Goal: Task Accomplishment & Management: Use online tool/utility

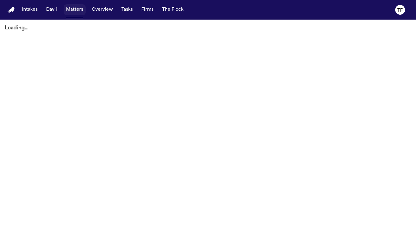
click at [77, 13] on button "Matters" at bounding box center [75, 9] width 22 height 11
click at [79, 9] on button "Matters" at bounding box center [75, 9] width 22 height 11
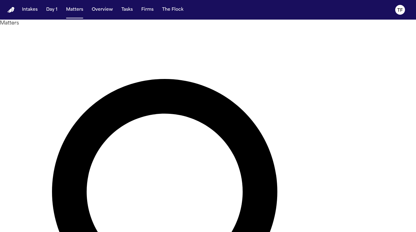
type input "**********"
drag, startPoint x: 73, startPoint y: 68, endPoint x: 87, endPoint y: 70, distance: 14.3
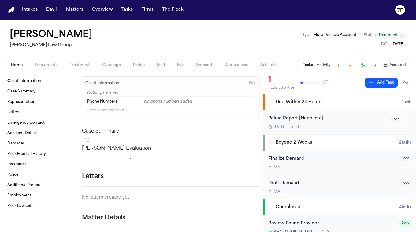
click at [274, 142] on div "Beyond 2 Weeks" at bounding box center [335, 143] width 130 height 6
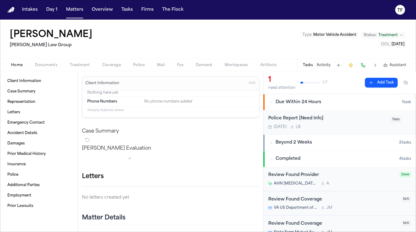
click at [274, 142] on div "Beyond 2 Weeks" at bounding box center [335, 143] width 130 height 6
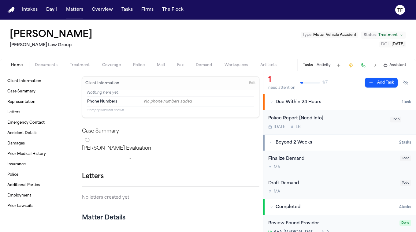
click at [274, 104] on div "Due Within 24 Hours" at bounding box center [336, 102] width 133 height 6
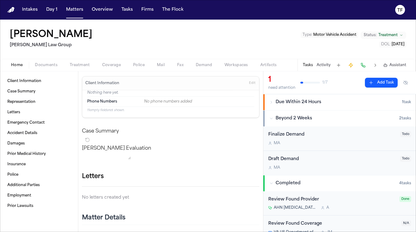
click at [274, 104] on div "Due Within 24 Hours" at bounding box center [336, 102] width 133 height 6
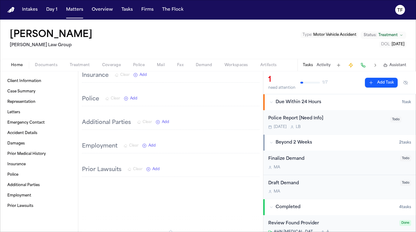
scroll to position [322, 0]
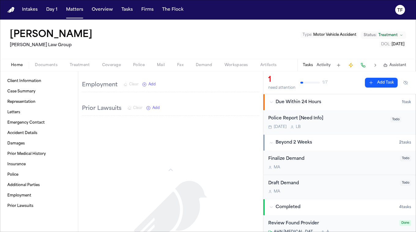
click at [30, 65] on button "Documents" at bounding box center [46, 65] width 35 height 7
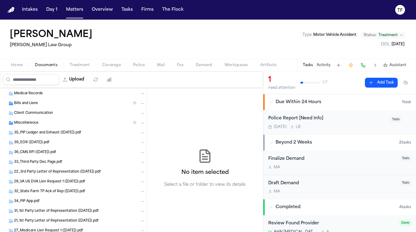
scroll to position [458, 0]
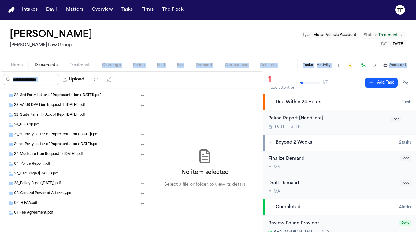
click at [77, 71] on div "[PERSON_NAME] [PERSON_NAME] Law Group Type : Motor Vehicle Accident Status: Tre…" at bounding box center [208, 126] width 416 height 213
click at [80, 67] on span "Treatment" at bounding box center [80, 65] width 20 height 5
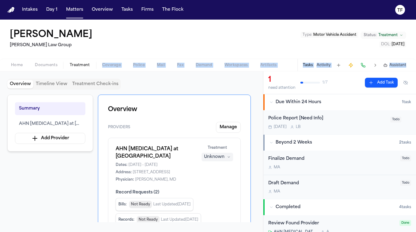
click at [104, 66] on span "Coverage" at bounding box center [111, 65] width 19 height 5
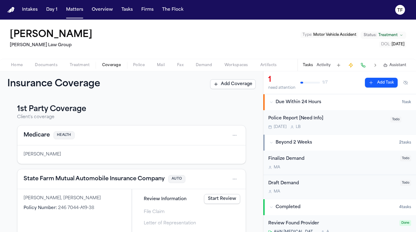
click at [151, 90] on div "Insurance Coverage Add Coverage" at bounding box center [131, 84] width 263 height 26
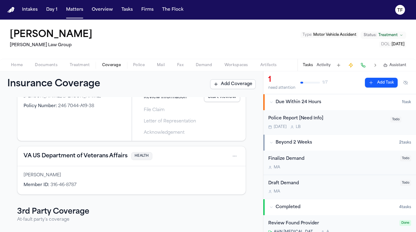
scroll to position [150, 0]
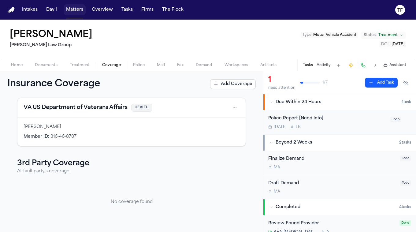
click at [73, 12] on button "Matters" at bounding box center [75, 9] width 22 height 11
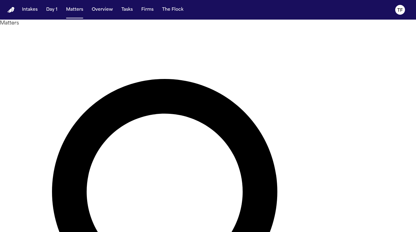
type input "**********"
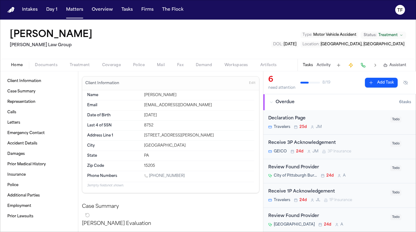
click at [50, 66] on span "Documents" at bounding box center [46, 65] width 23 height 5
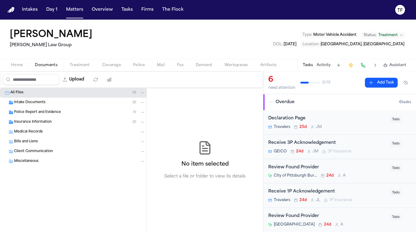
click at [33, 113] on span "Police Report and Evidence" at bounding box center [37, 112] width 47 height 5
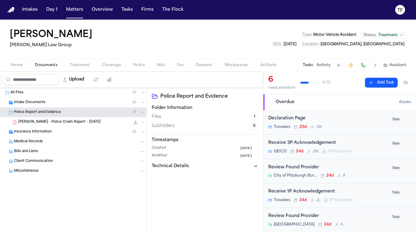
click at [34, 122] on span "[PERSON_NAME] - Police Crash Report - [DATE]" at bounding box center [59, 122] width 82 height 5
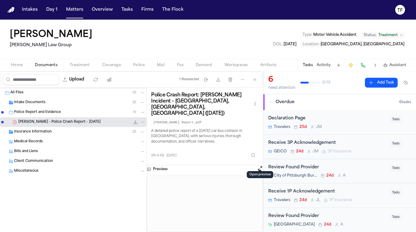
click at [258, 165] on button "Open preview" at bounding box center [260, 168] width 6 height 6
click at [259, 165] on button "Open preview" at bounding box center [260, 168] width 6 height 6
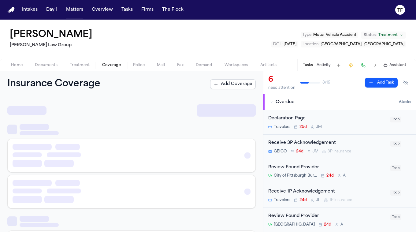
click at [125, 62] on button "Coverage" at bounding box center [111, 65] width 31 height 7
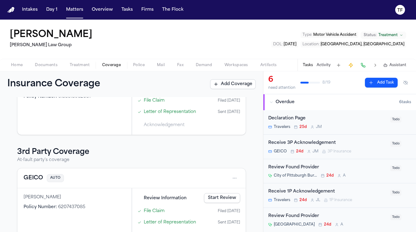
scroll to position [89, 0]
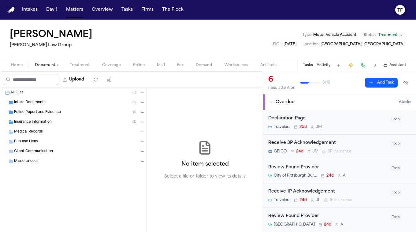
click at [48, 68] on span "Documents" at bounding box center [46, 65] width 23 height 5
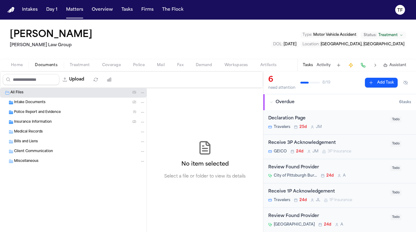
click at [28, 133] on span "Medical Records" at bounding box center [28, 132] width 29 height 5
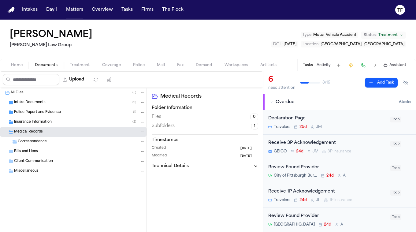
click at [37, 134] on span "Medical Records" at bounding box center [28, 132] width 29 height 5
click at [83, 66] on span "Treatment" at bounding box center [80, 65] width 20 height 5
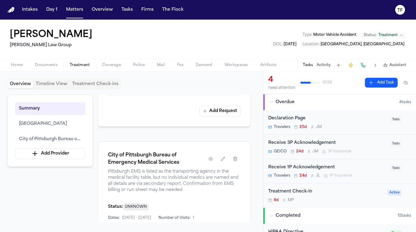
scroll to position [607, 0]
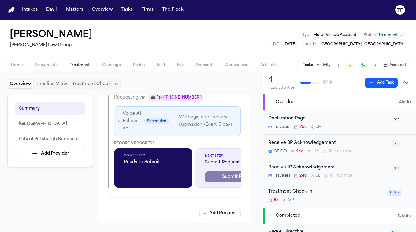
click at [141, 159] on span "Ready to Submit" at bounding box center [153, 162] width 59 height 6
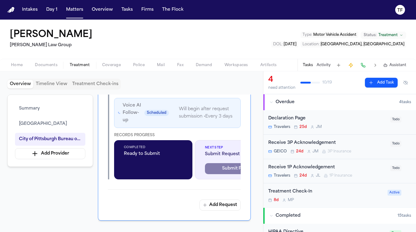
scroll to position [614, 0]
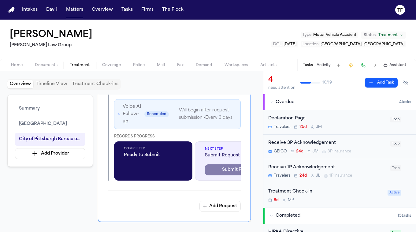
drag, startPoint x: 154, startPoint y: 187, endPoint x: 185, endPoint y: 184, distance: 31.1
click at [185, 184] on div "City of Pittsburgh Bureau of Emergency Medical Services [GEOGRAPHIC_DATA] EMS i…" at bounding box center [174, 97] width 153 height 250
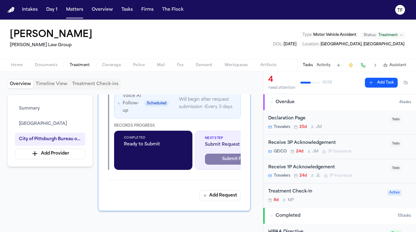
scroll to position [615, 0]
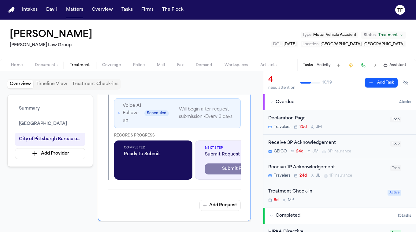
click at [403, 81] on button at bounding box center [406, 83] width 11 height 10
click at [410, 84] on button at bounding box center [406, 83] width 11 height 10
click at [401, 84] on button at bounding box center [406, 83] width 11 height 10
click at [404, 83] on button at bounding box center [406, 83] width 11 height 10
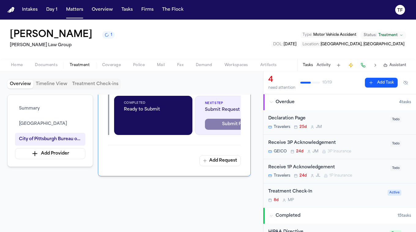
scroll to position [550, 0]
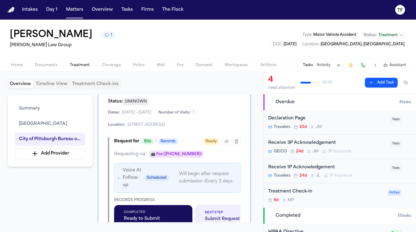
click at [53, 83] on button "Timeline View" at bounding box center [51, 84] width 36 height 9
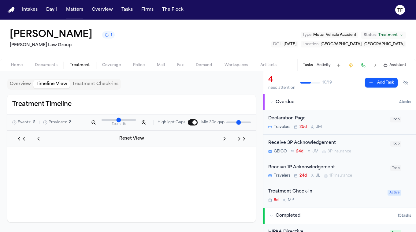
click at [96, 83] on button "Treatment Check-ins" at bounding box center [95, 84] width 51 height 9
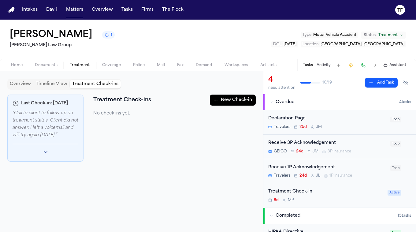
click at [32, 89] on div "Overview Timeline View Treatment Check-ins" at bounding box center [64, 84] width 114 height 11
click at [48, 83] on button "Timeline View" at bounding box center [51, 84] width 36 height 9
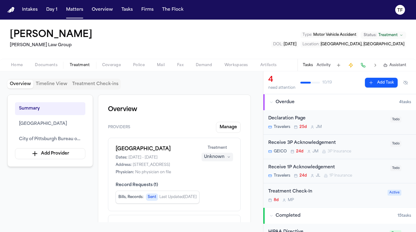
click at [18, 87] on button "Overview" at bounding box center [20, 84] width 26 height 9
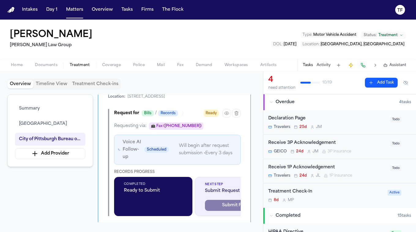
scroll to position [568, 0]
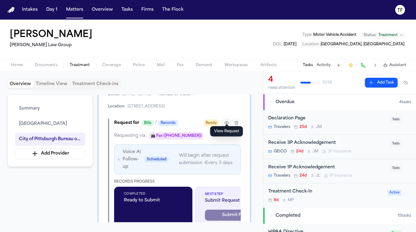
click at [227, 121] on icon "button" at bounding box center [226, 123] width 5 height 5
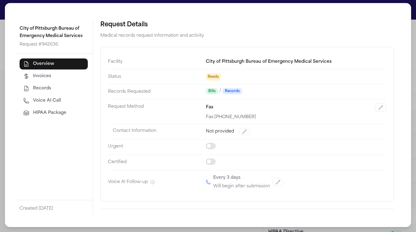
scroll to position [0, 0]
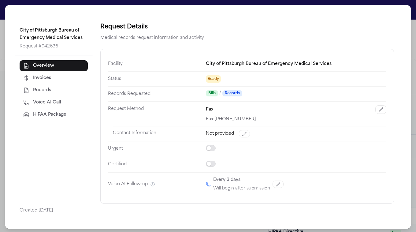
click at [410, 43] on div "City of Pittsburgh Bureau of Emergency Medical Services Request # 942636 Overvi…" at bounding box center [208, 117] width 416 height 234
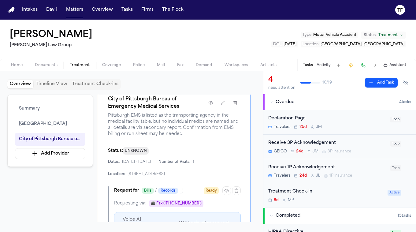
scroll to position [492, 0]
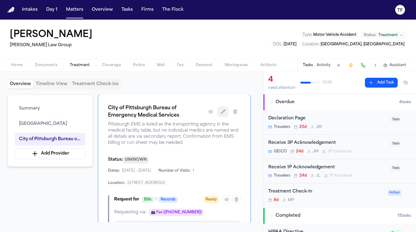
click at [223, 109] on icon "button" at bounding box center [223, 111] width 5 height 5
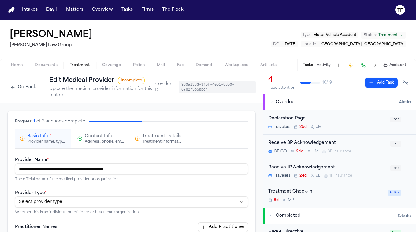
click at [16, 90] on button "Go Back" at bounding box center [23, 87] width 32 height 10
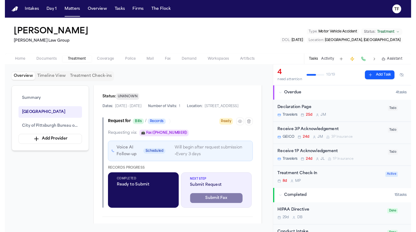
scroll to position [455, 0]
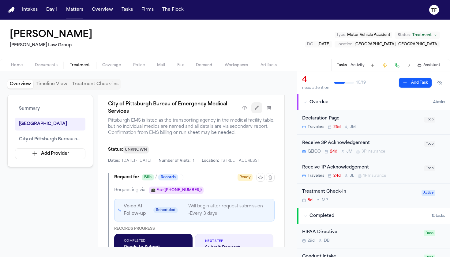
click at [255, 110] on icon "button" at bounding box center [256, 107] width 5 height 5
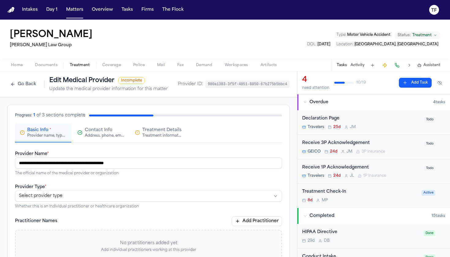
click at [292, 123] on div "**********" at bounding box center [148, 254] width 297 height 315
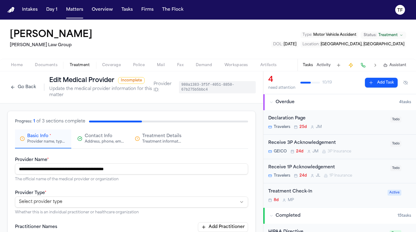
click at [84, 65] on span "Treatment" at bounding box center [80, 65] width 20 height 5
click at [79, 67] on span "Treatment" at bounding box center [80, 65] width 20 height 5
click at [24, 87] on button "Go Back" at bounding box center [23, 87] width 32 height 10
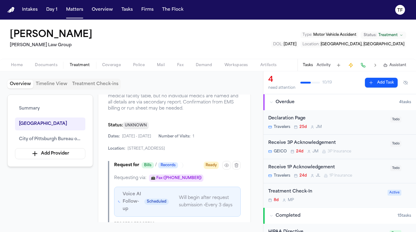
scroll to position [478, 0]
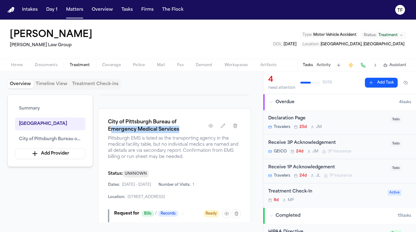
drag, startPoint x: 111, startPoint y: 122, endPoint x: 182, endPoint y: 124, distance: 70.8
click at [182, 124] on h1 "City of Pittsburgh Bureau of Emergency Medical Services" at bounding box center [155, 126] width 95 height 15
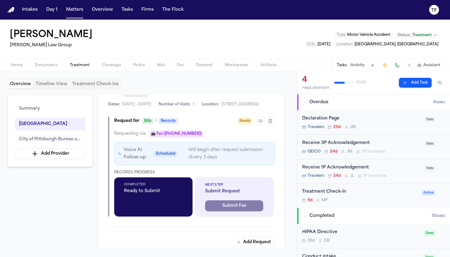
scroll to position [502, 0]
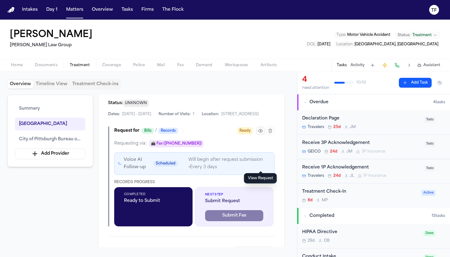
click at [260, 133] on icon "button" at bounding box center [260, 130] width 5 height 5
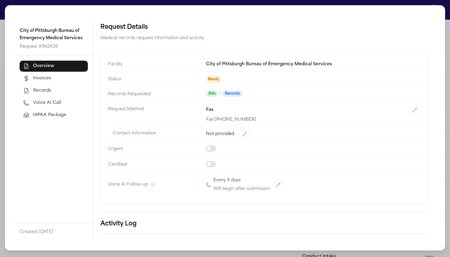
click at [33, 112] on span "HIPAA Package" at bounding box center [49, 115] width 33 height 6
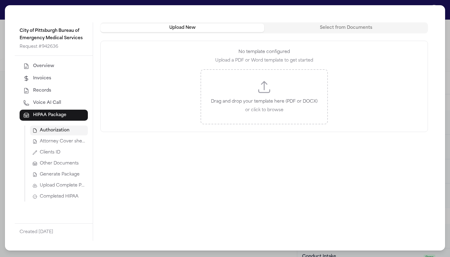
click at [60, 139] on span "Attorney Cover sheet" at bounding box center [63, 141] width 46 height 6
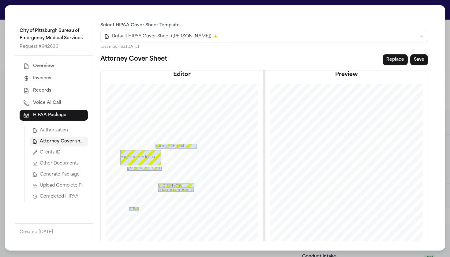
click at [65, 135] on button "Authorization" at bounding box center [59, 131] width 58 height 10
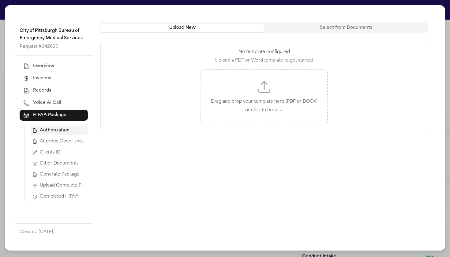
click at [68, 134] on button "Authorization" at bounding box center [59, 131] width 58 height 10
click at [68, 144] on span "Attorney Cover sheet" at bounding box center [63, 141] width 46 height 6
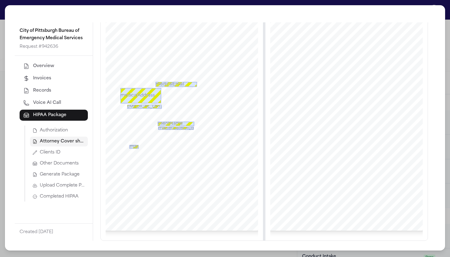
scroll to position [66, 0]
click at [57, 164] on span "Other Documents" at bounding box center [59, 163] width 39 height 6
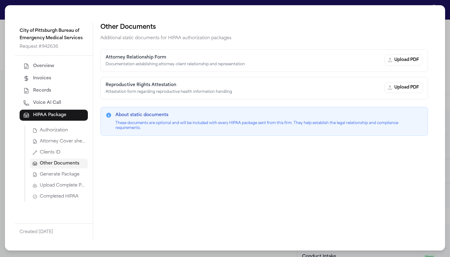
scroll to position [0, 0]
click at [52, 196] on span "Completed HIPAA" at bounding box center [59, 197] width 39 height 6
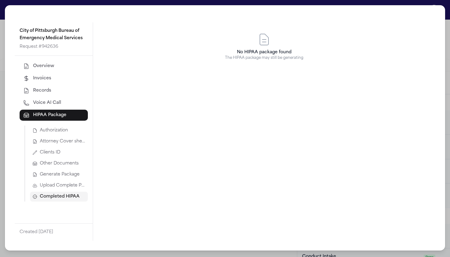
click at [58, 126] on button "Authorization" at bounding box center [59, 131] width 58 height 10
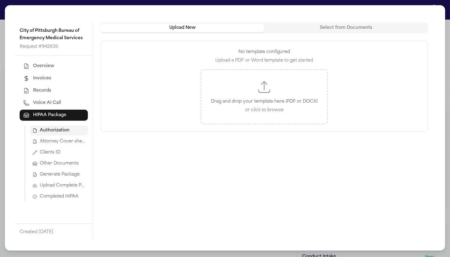
click at [66, 171] on span "Generate Package" at bounding box center [60, 174] width 40 height 6
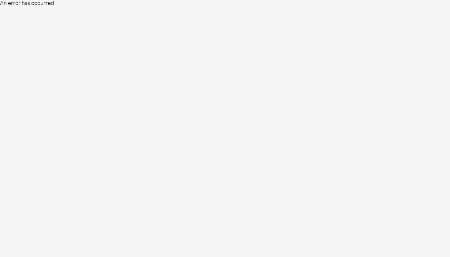
click at [253, 7] on html "An error has occurred" at bounding box center [225, 3] width 450 height 7
